Goal: Navigation & Orientation: Find specific page/section

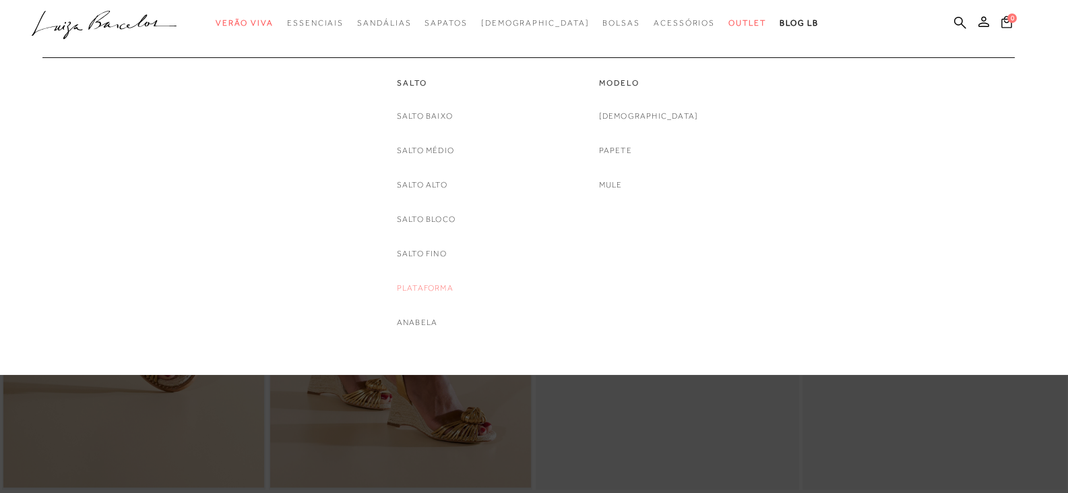
click at [431, 288] on link "Plataforma" at bounding box center [425, 288] width 57 height 14
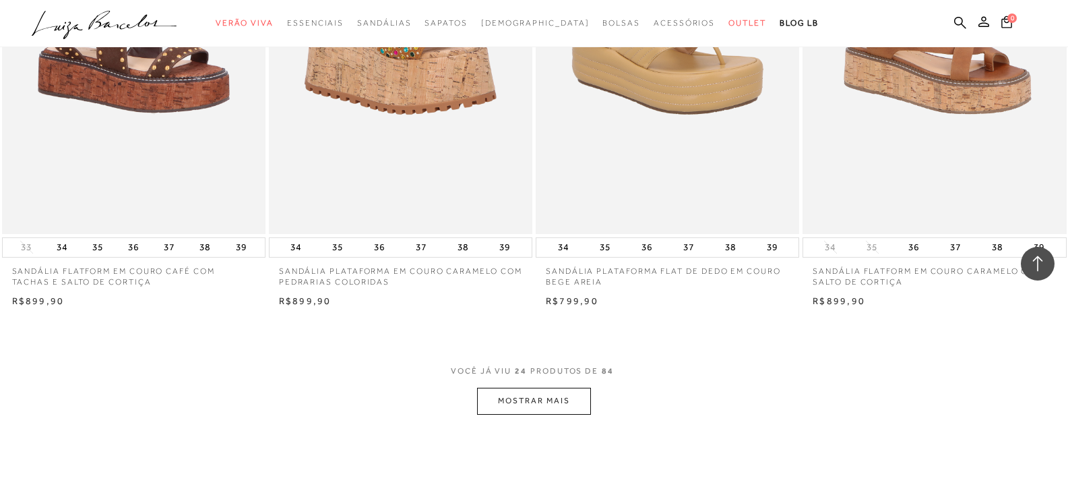
scroll to position [2696, 0]
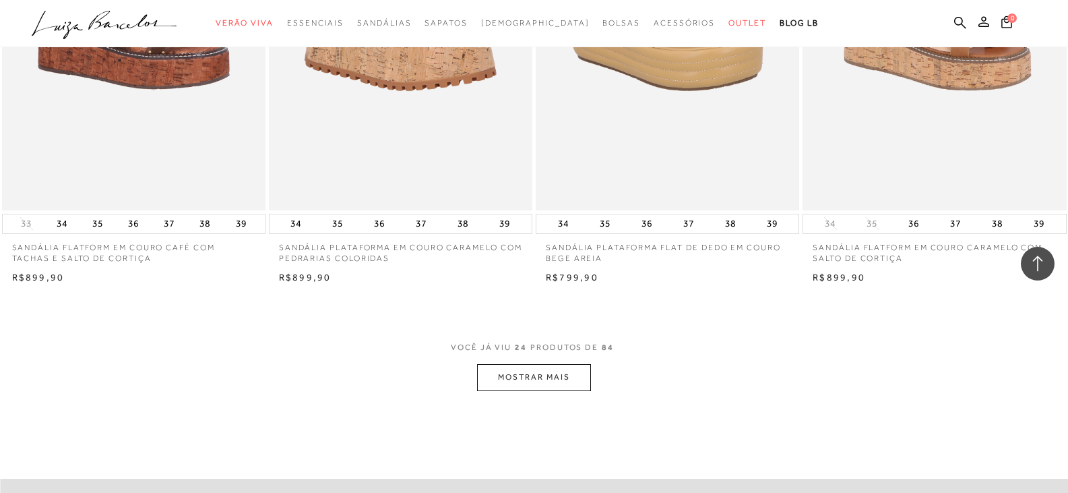
click at [563, 382] on button "MOSTRAR MAIS" at bounding box center [533, 377] width 113 height 26
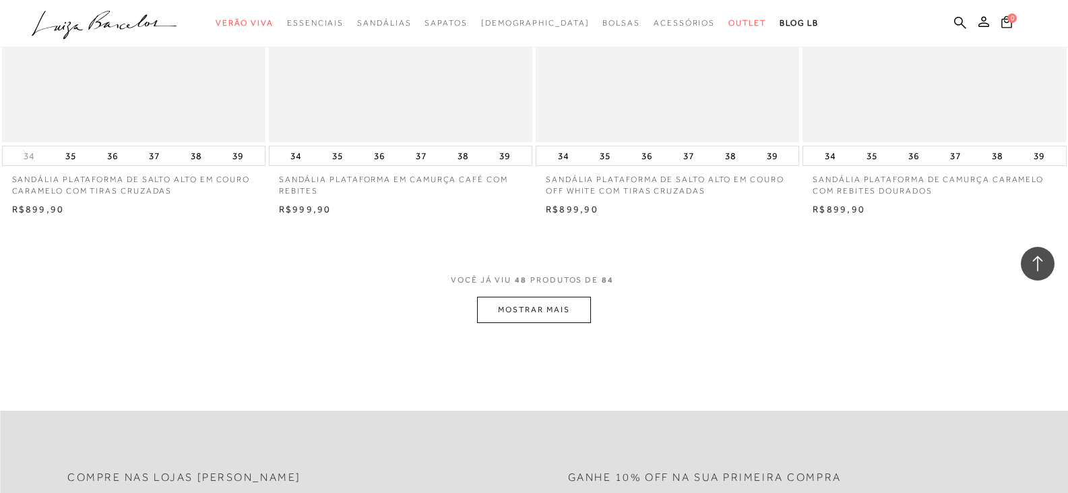
scroll to position [5728, 0]
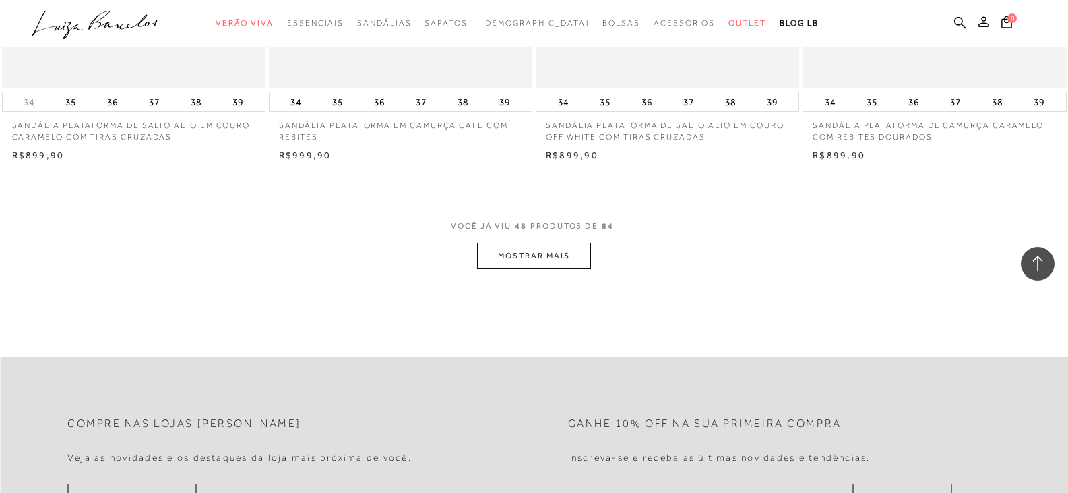
click at [579, 257] on button "MOSTRAR MAIS" at bounding box center [533, 256] width 113 height 26
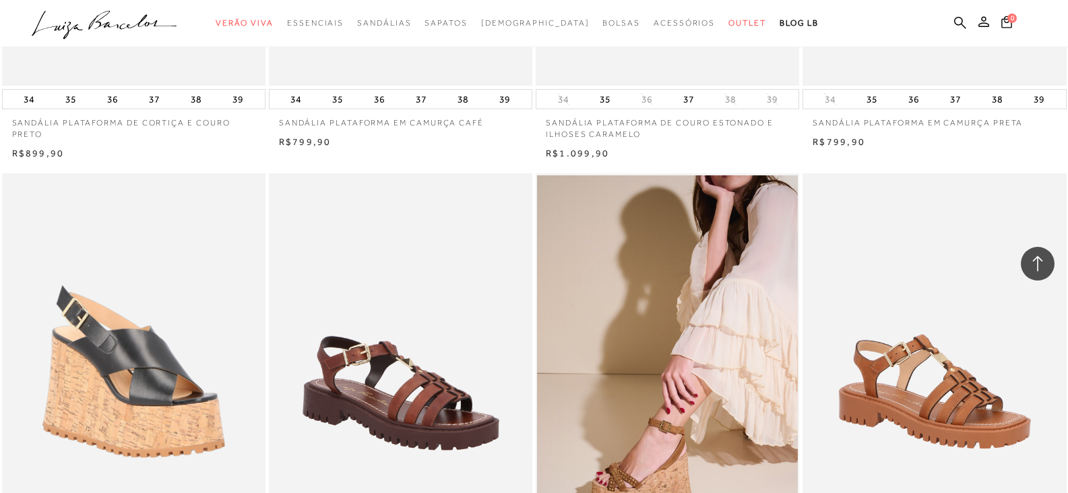
scroll to position [7682, 0]
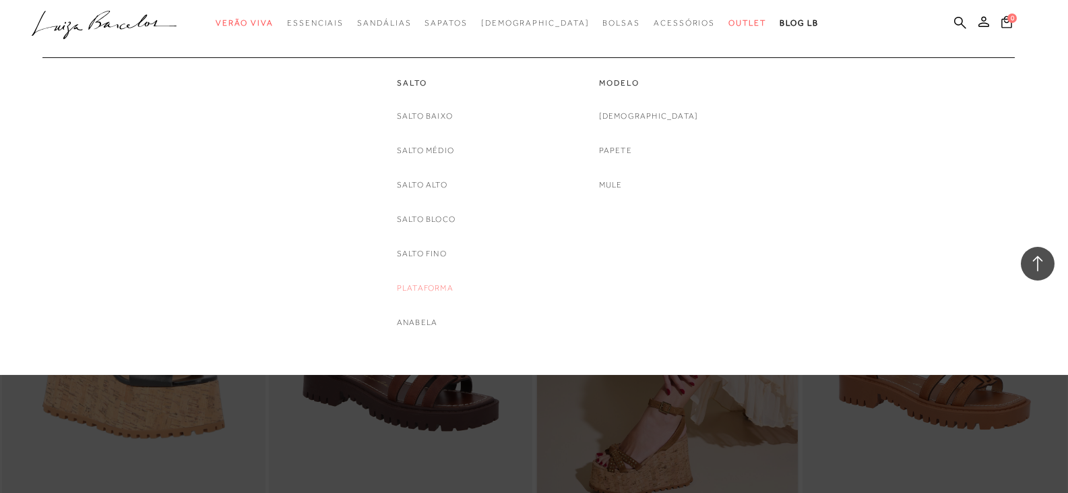
click at [418, 288] on link "Plataforma" at bounding box center [425, 288] width 57 height 14
click at [428, 190] on link "Salto Alto" at bounding box center [422, 185] width 51 height 14
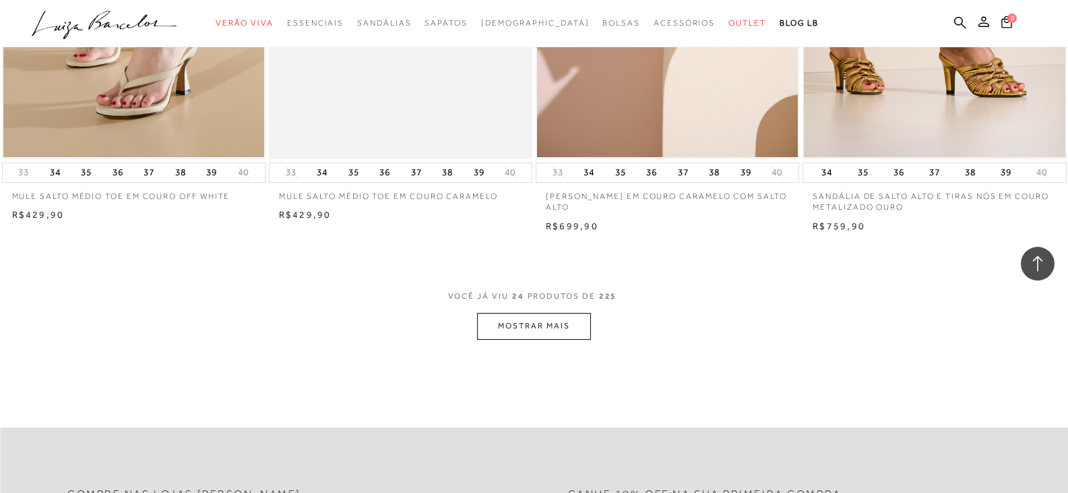
scroll to position [2830, 0]
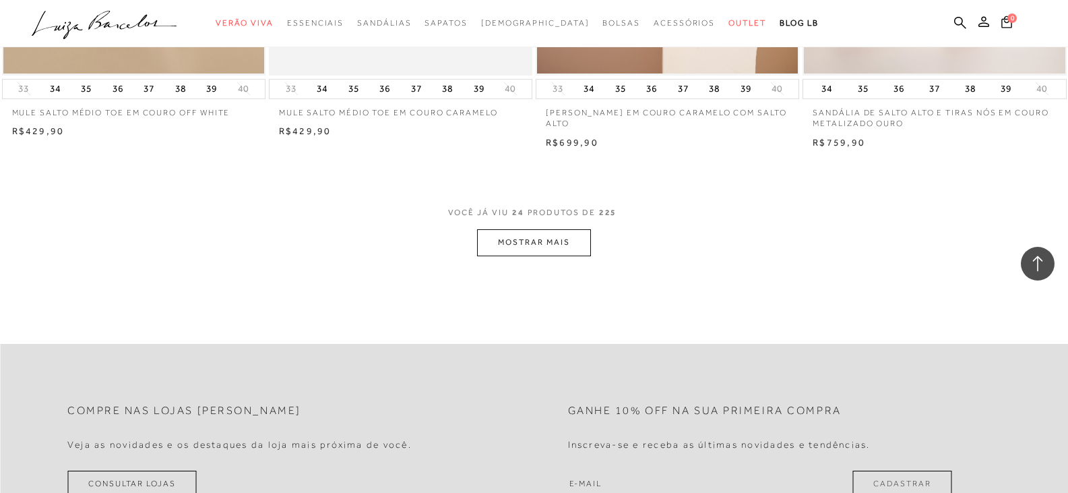
click at [537, 250] on button "MOSTRAR MAIS" at bounding box center [533, 242] width 113 height 26
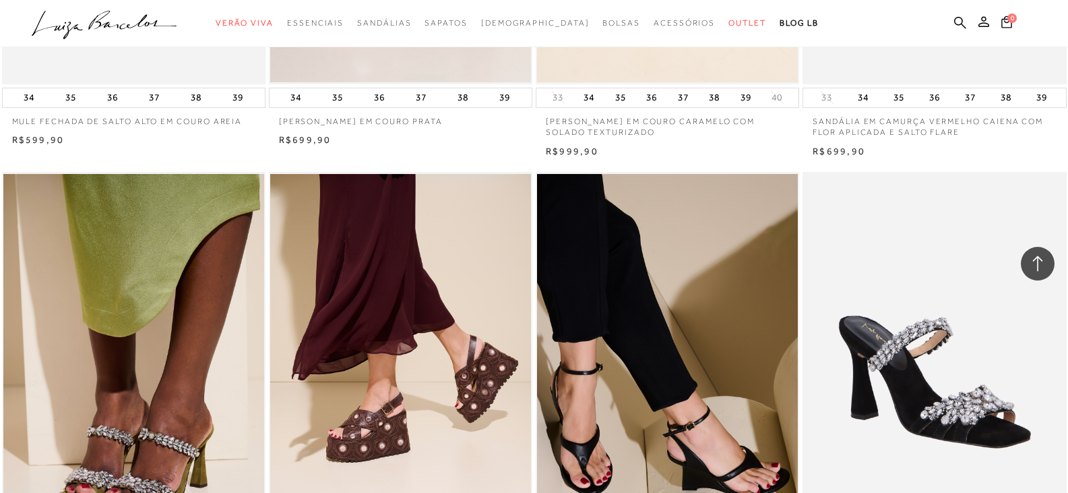
scroll to position [3909, 0]
